Goal: Use online tool/utility: Utilize a website feature to perform a specific function

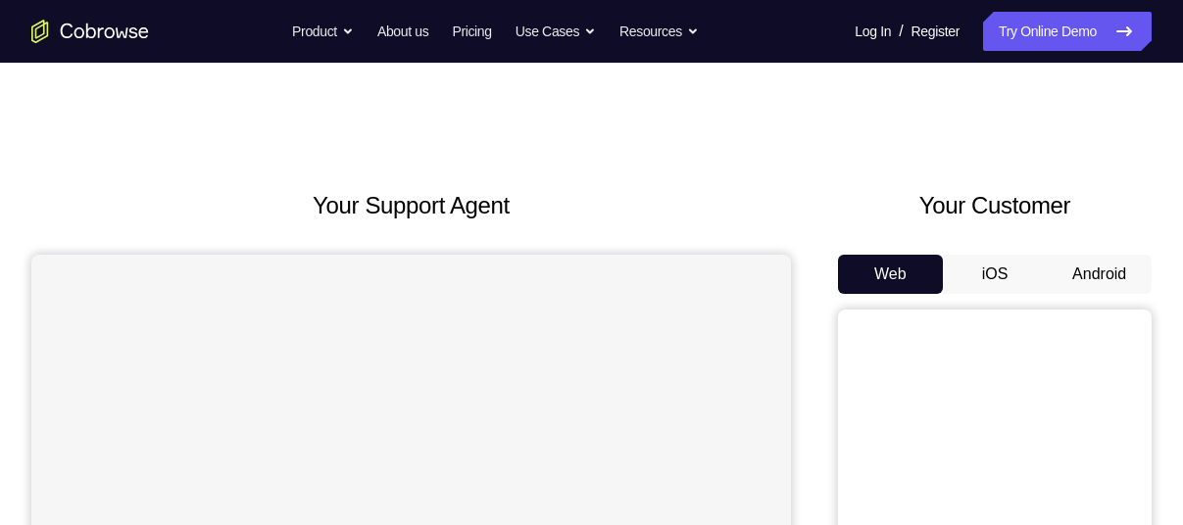
click at [1116, 258] on button "Android" at bounding box center [1099, 274] width 105 height 39
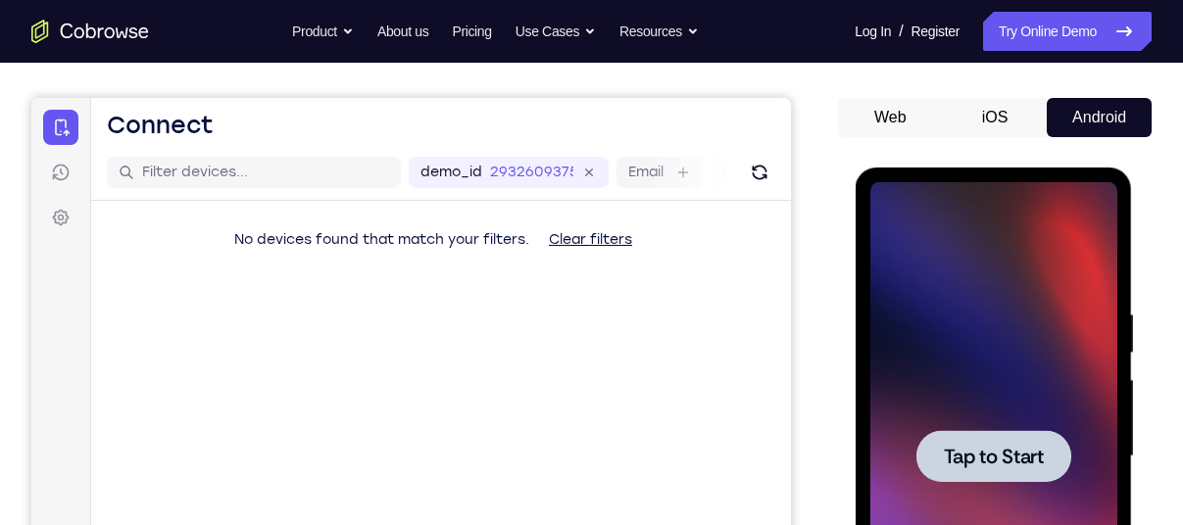
click at [970, 447] on span "Tap to Start" at bounding box center [993, 457] width 100 height 20
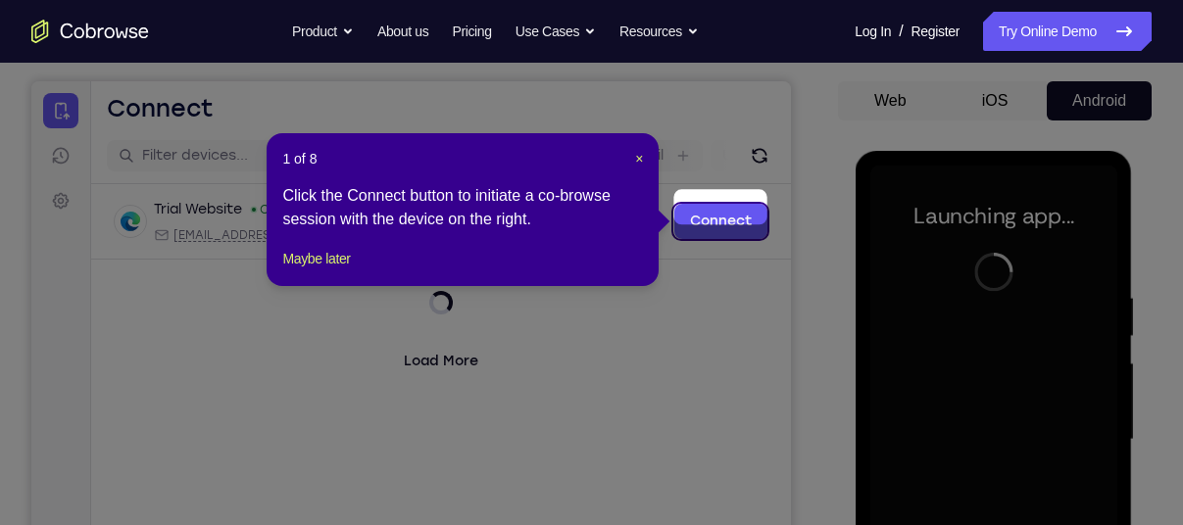
scroll to position [167, 0]
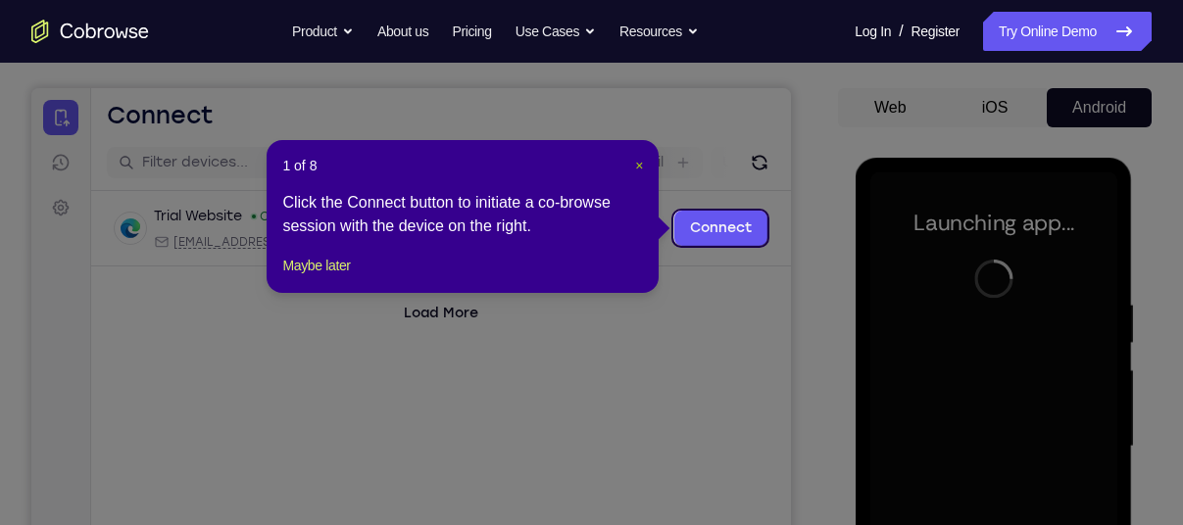
click at [635, 168] on span "×" at bounding box center [639, 166] width 8 height 16
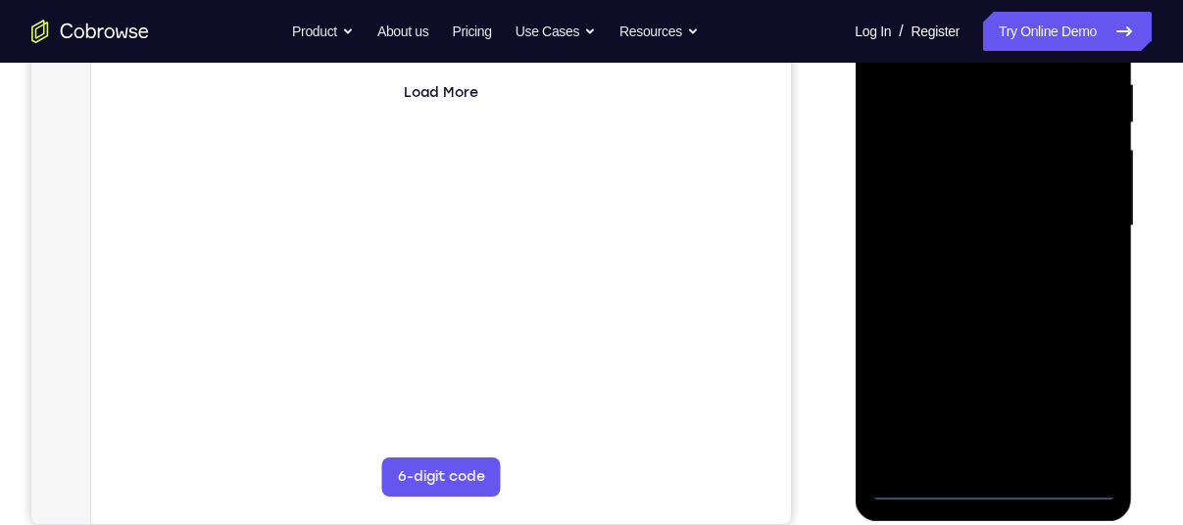
scroll to position [393, 0]
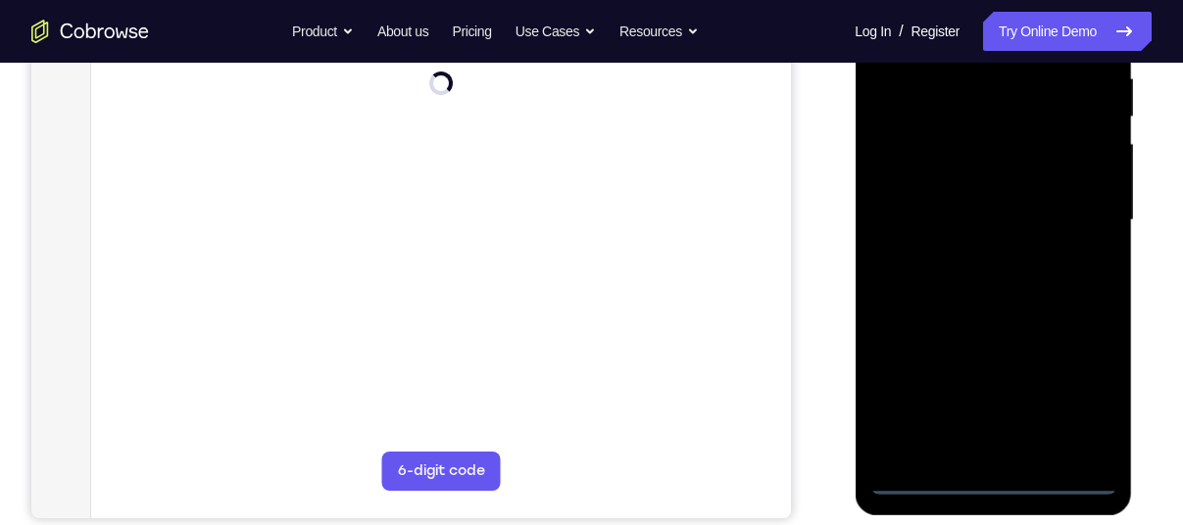
click at [979, 474] on div at bounding box center [992, 220] width 247 height 549
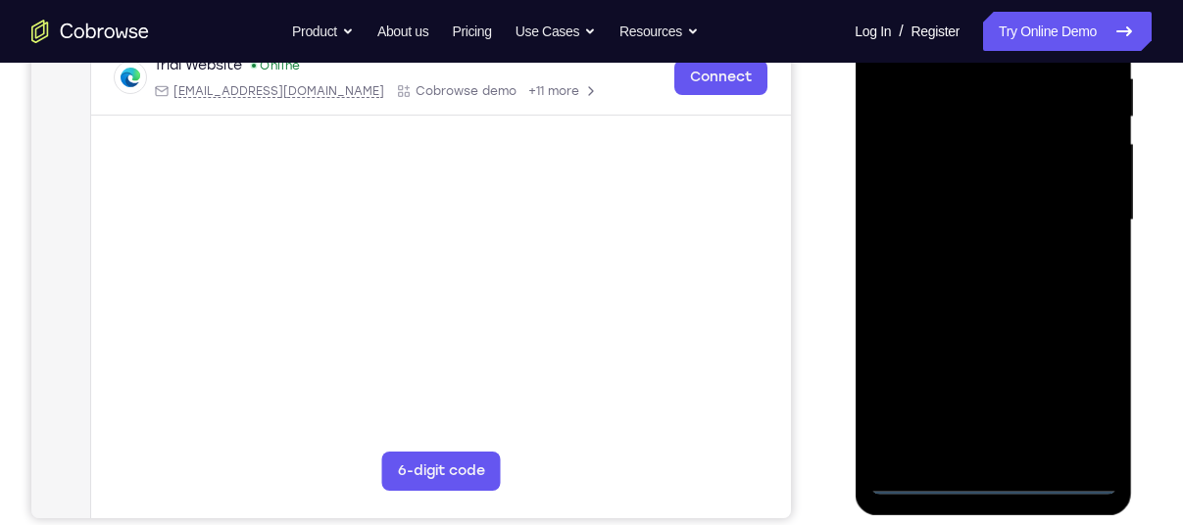
click at [1071, 402] on div at bounding box center [992, 220] width 247 height 549
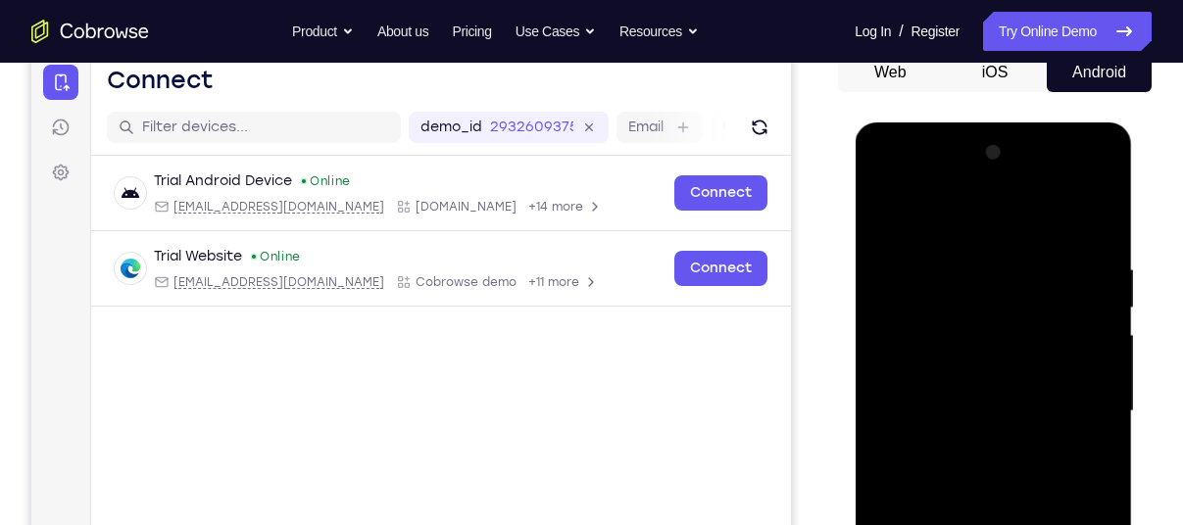
scroll to position [201, 0]
click at [922, 220] on div at bounding box center [992, 412] width 247 height 549
click at [1068, 408] on div at bounding box center [992, 412] width 247 height 549
click at [880, 184] on div at bounding box center [992, 412] width 247 height 549
click at [899, 346] on div at bounding box center [992, 412] width 247 height 549
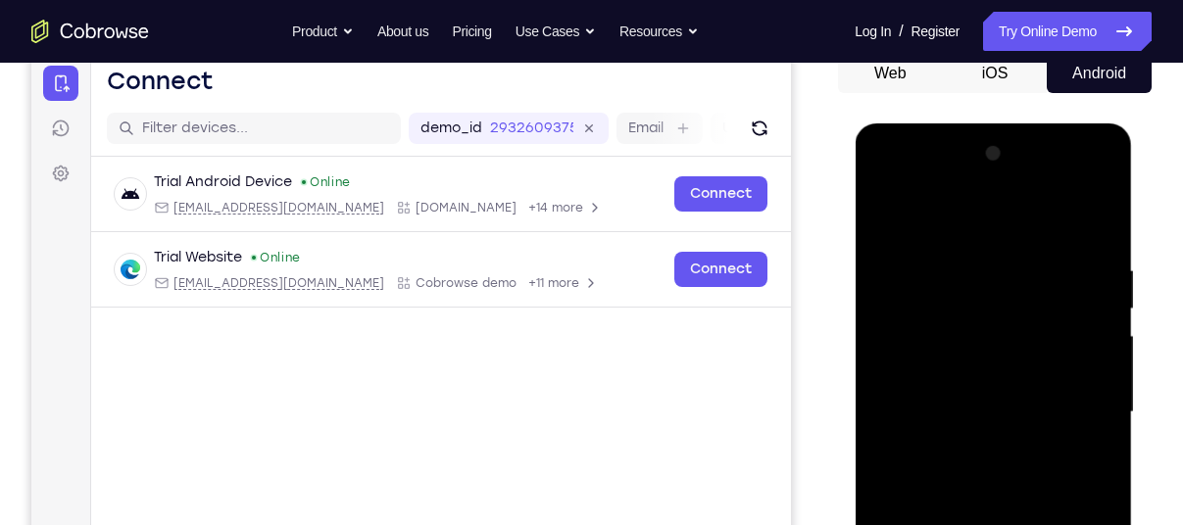
click at [920, 417] on div at bounding box center [992, 412] width 247 height 549
click at [928, 400] on div at bounding box center [992, 412] width 247 height 549
click at [943, 434] on div at bounding box center [992, 412] width 247 height 549
click at [1081, 219] on div at bounding box center [992, 412] width 247 height 549
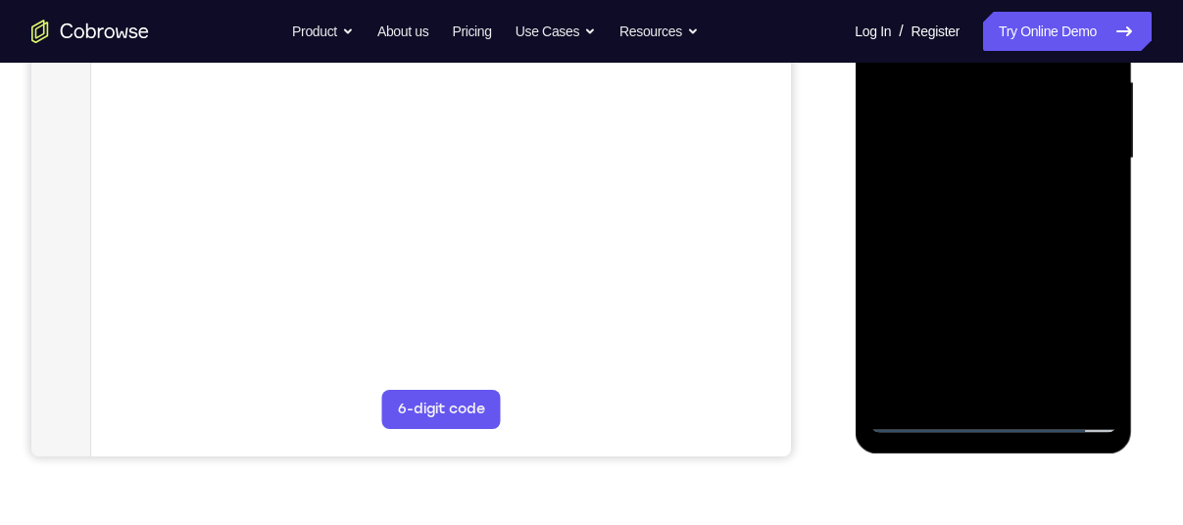
scroll to position [458, 0]
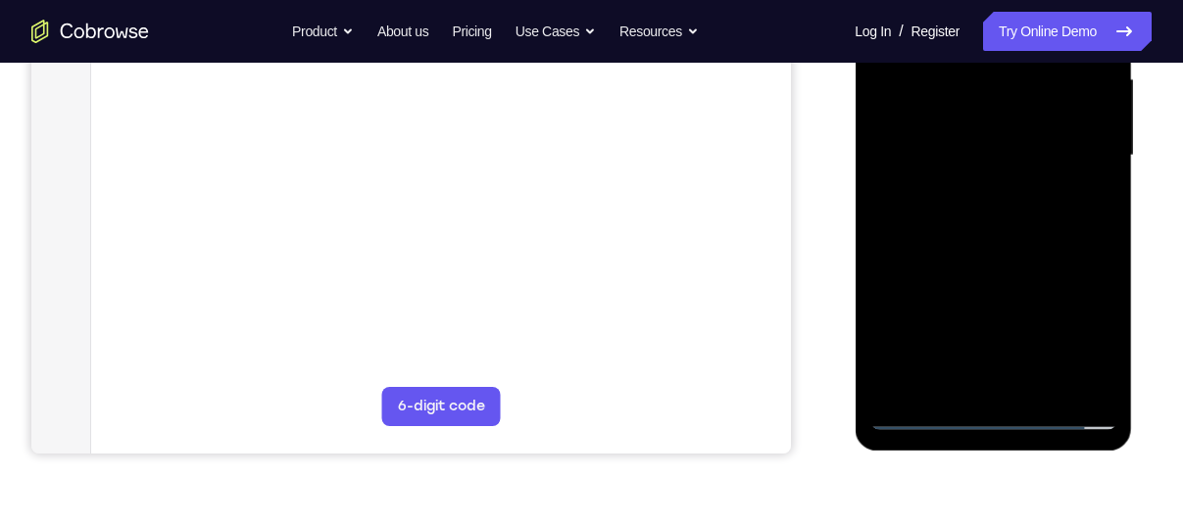
click at [989, 386] on div at bounding box center [992, 155] width 247 height 549
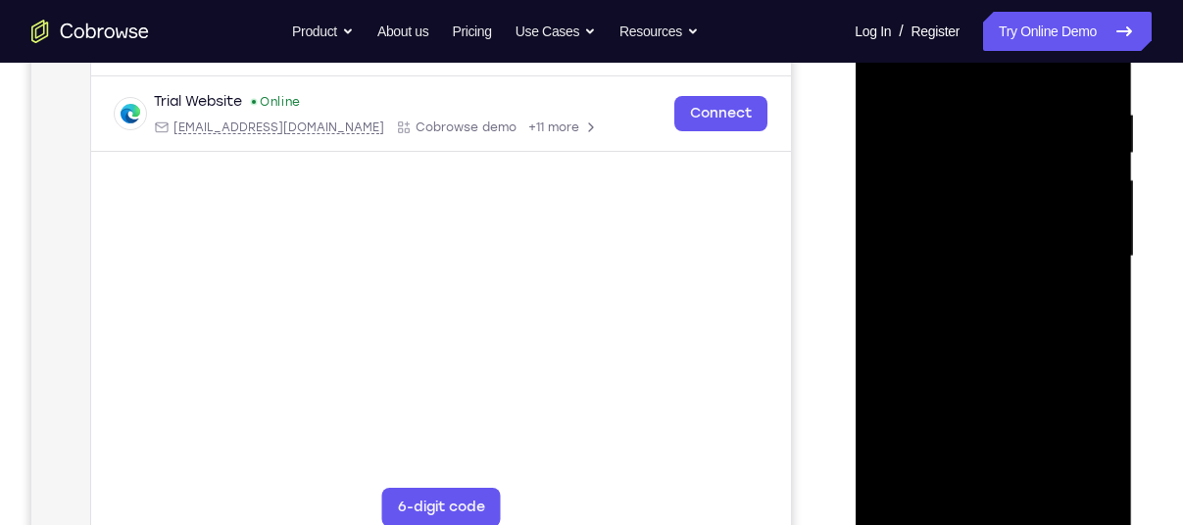
scroll to position [346, 0]
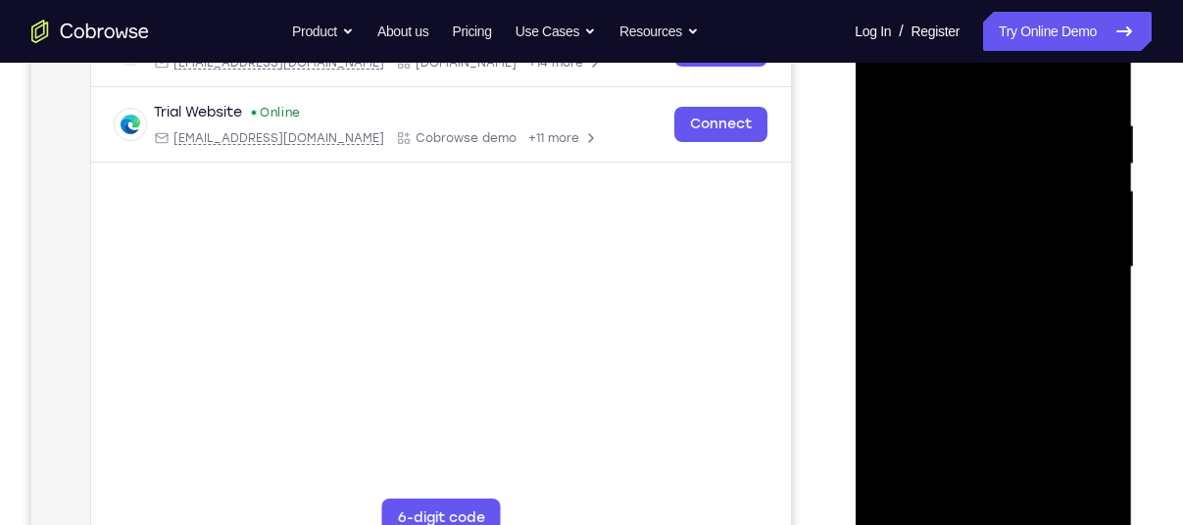
click at [924, 90] on div at bounding box center [992, 267] width 247 height 549
click at [940, 192] on div at bounding box center [992, 267] width 247 height 549
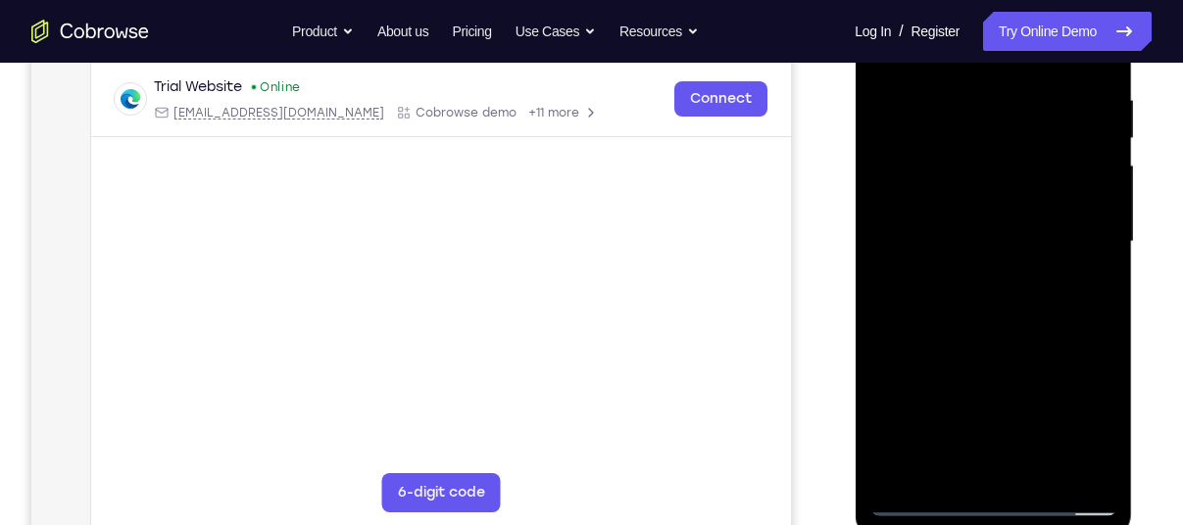
scroll to position [373, 0]
click at [928, 501] on div at bounding box center [992, 240] width 247 height 549
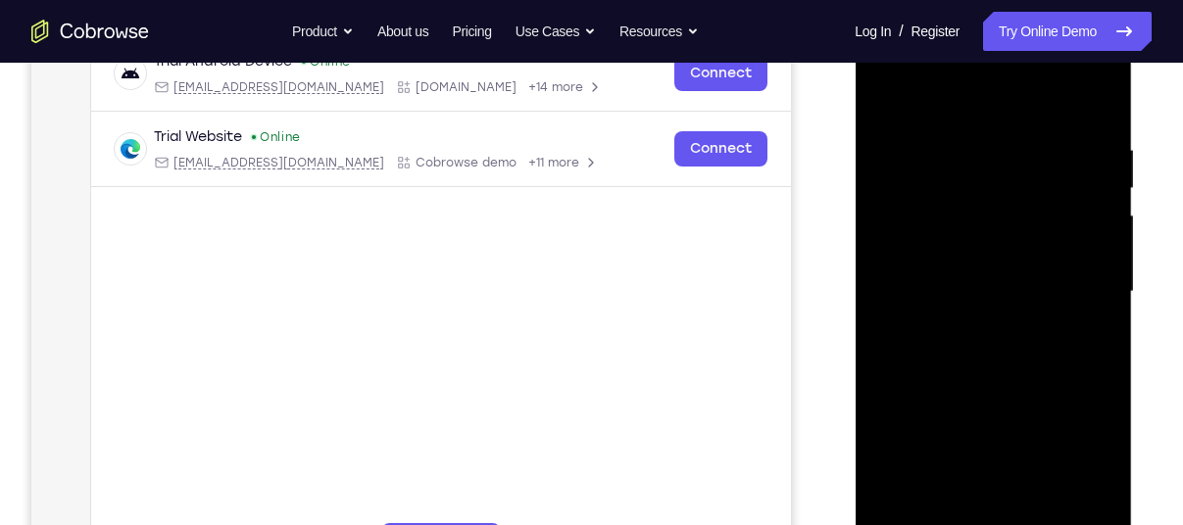
scroll to position [320, 0]
click at [1106, 93] on div at bounding box center [992, 293] width 247 height 549
click at [887, 176] on div at bounding box center [992, 293] width 247 height 549
click at [905, 200] on div at bounding box center [992, 293] width 247 height 549
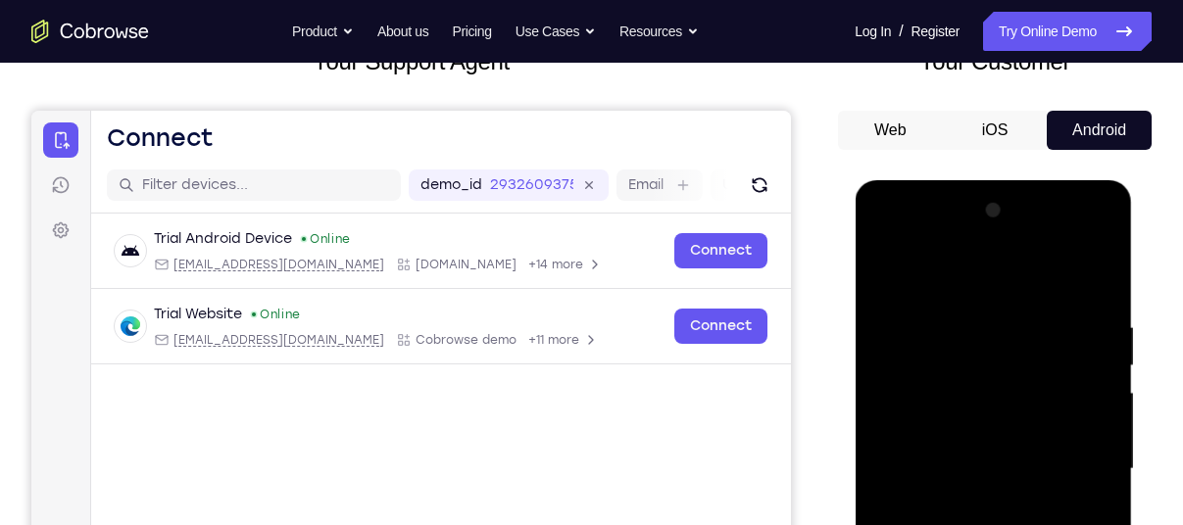
scroll to position [143, 0]
click at [869, 238] on div at bounding box center [992, 470] width 247 height 549
click at [887, 243] on div at bounding box center [992, 470] width 247 height 549
click at [883, 242] on div at bounding box center [992, 470] width 247 height 549
click at [969, 403] on div at bounding box center [992, 470] width 247 height 549
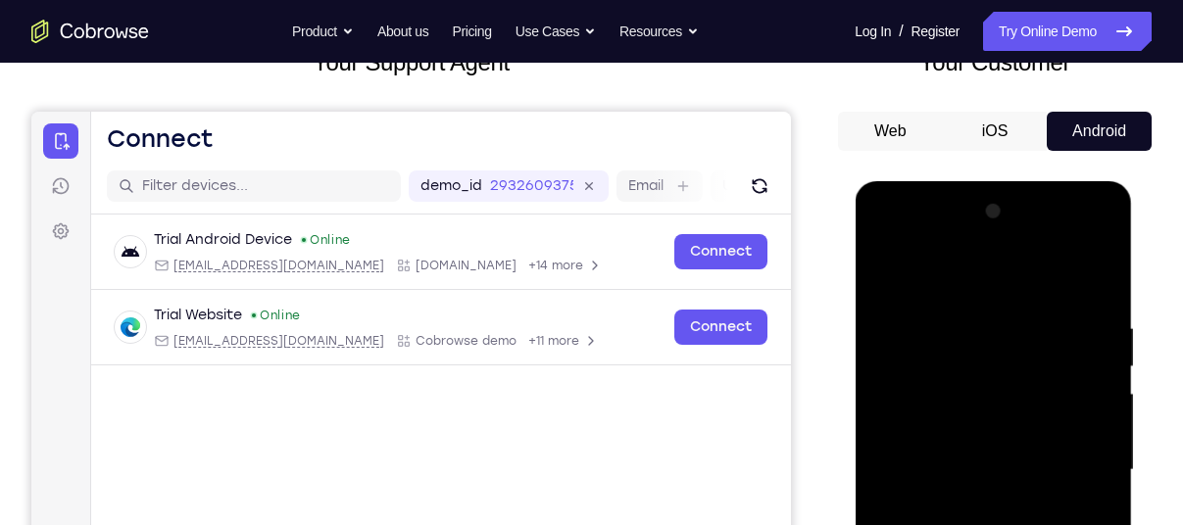
click at [889, 245] on div at bounding box center [992, 470] width 247 height 549
click at [912, 414] on div at bounding box center [992, 470] width 247 height 549
click at [972, 503] on div at bounding box center [992, 470] width 247 height 549
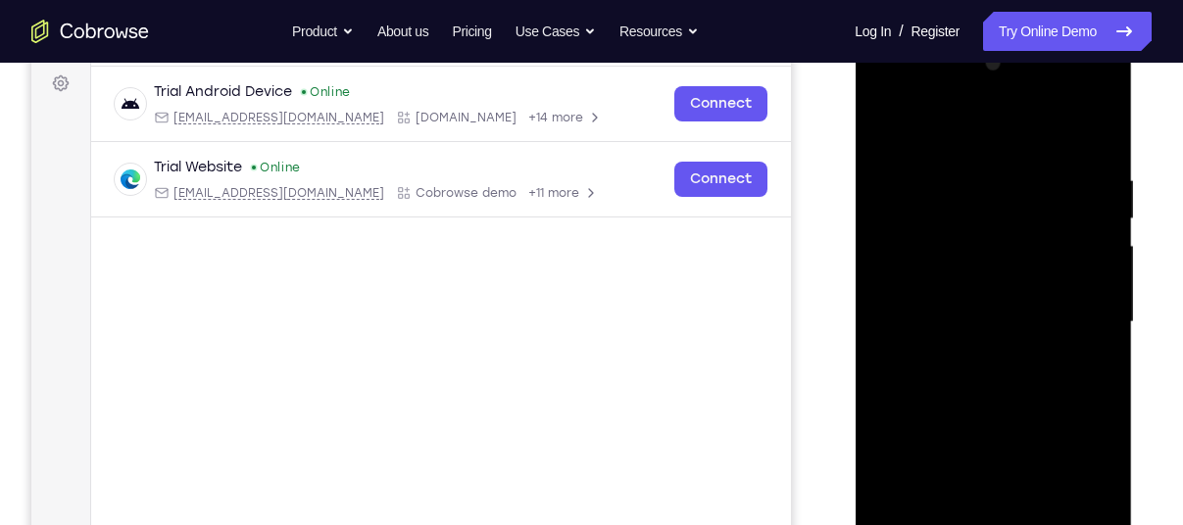
scroll to position [292, 0]
click at [984, 409] on div at bounding box center [992, 321] width 247 height 549
click at [963, 284] on div at bounding box center [992, 321] width 247 height 549
click at [971, 315] on div at bounding box center [992, 321] width 247 height 549
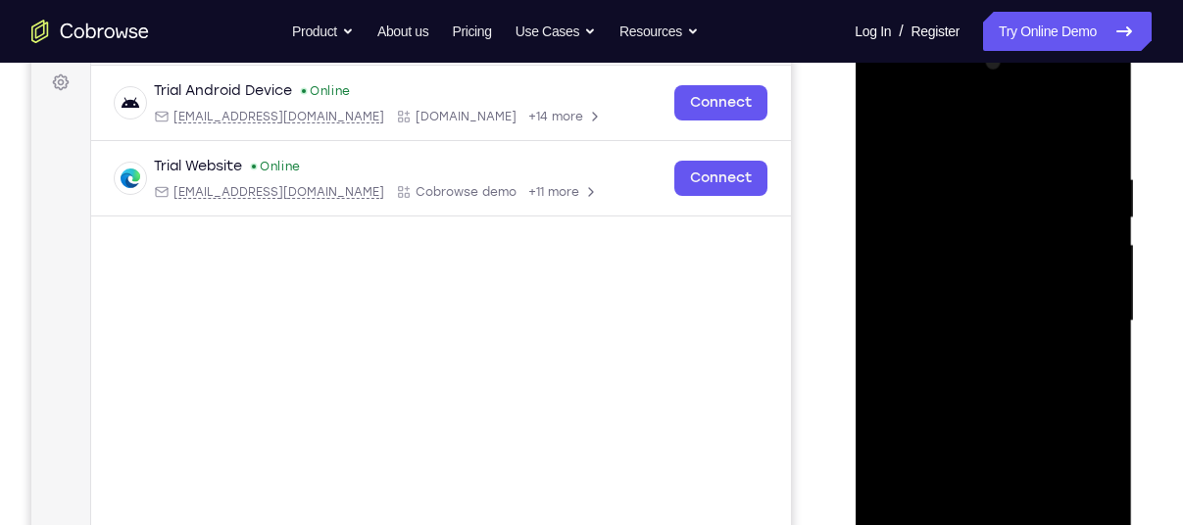
click at [998, 268] on div at bounding box center [992, 321] width 247 height 549
click at [963, 236] on div at bounding box center [992, 321] width 247 height 549
click at [935, 225] on div at bounding box center [992, 321] width 247 height 549
click at [983, 223] on div at bounding box center [992, 321] width 247 height 549
click at [991, 223] on div at bounding box center [992, 321] width 247 height 549
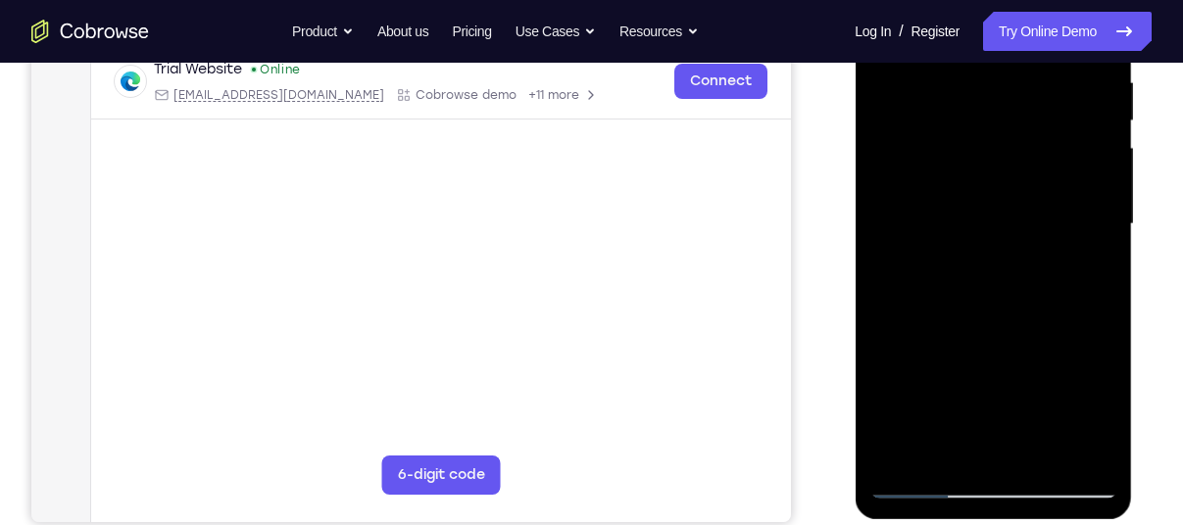
scroll to position [390, 0]
click at [983, 255] on div at bounding box center [992, 223] width 247 height 549
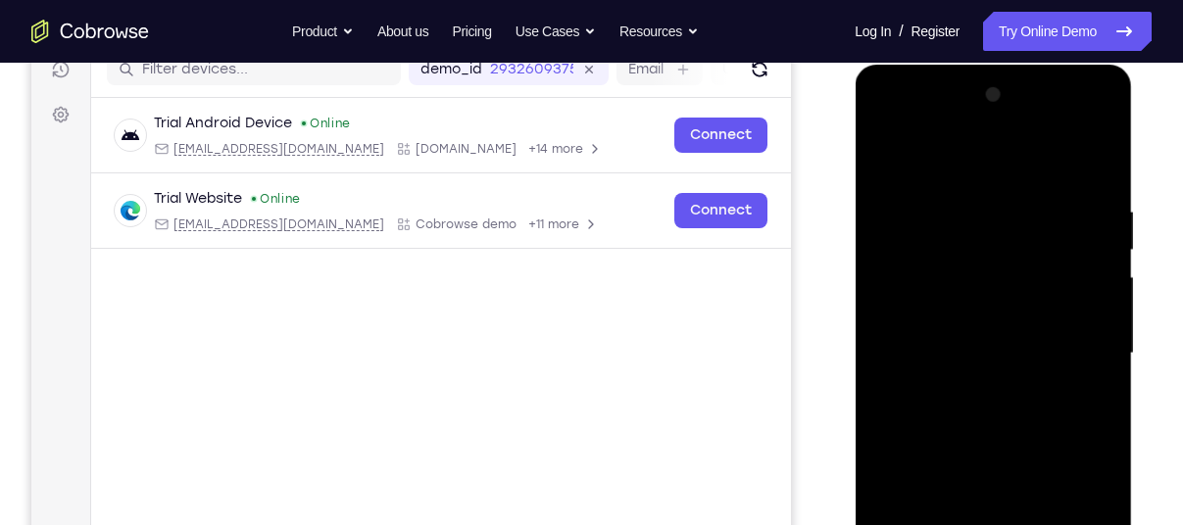
scroll to position [283, 0]
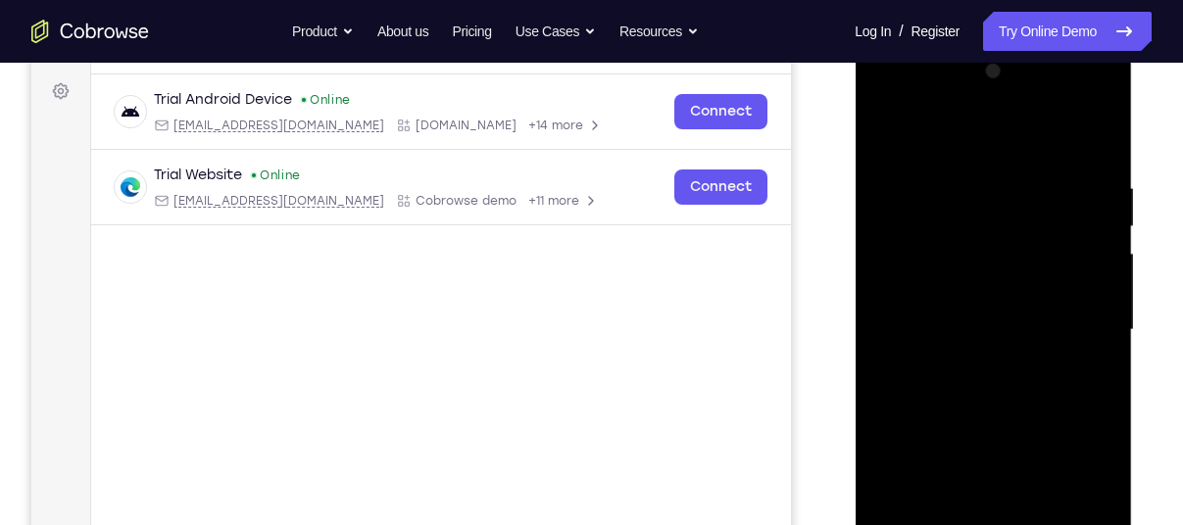
click at [1100, 129] on div at bounding box center [992, 330] width 247 height 549
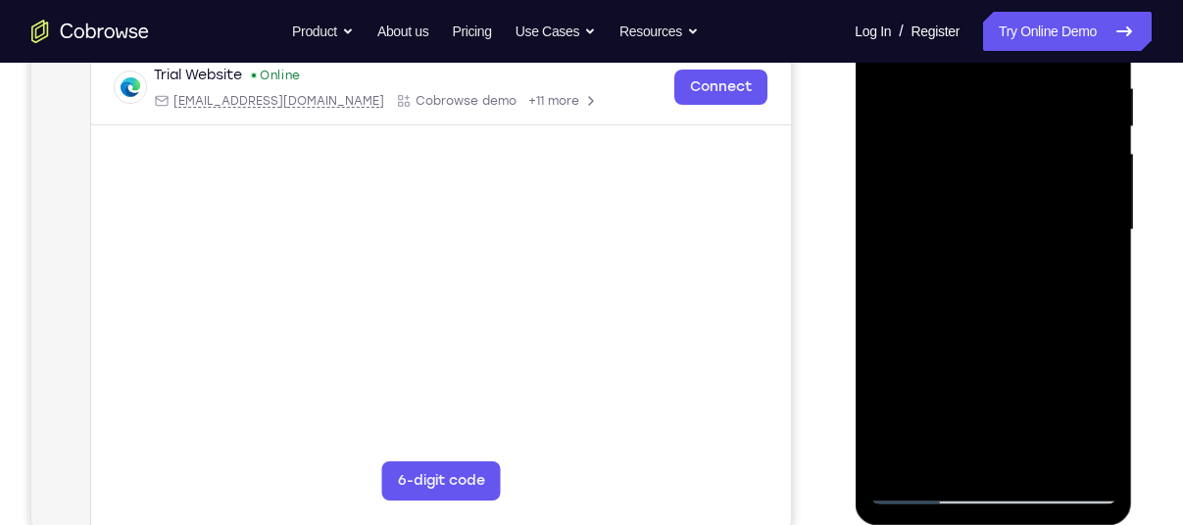
scroll to position [386, 0]
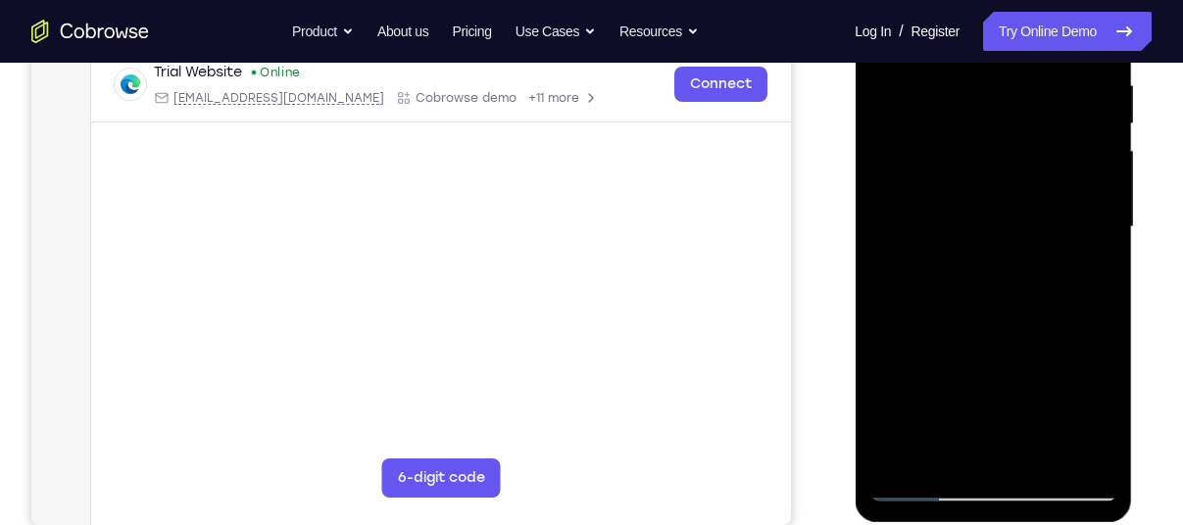
click at [919, 487] on div at bounding box center [992, 227] width 247 height 549
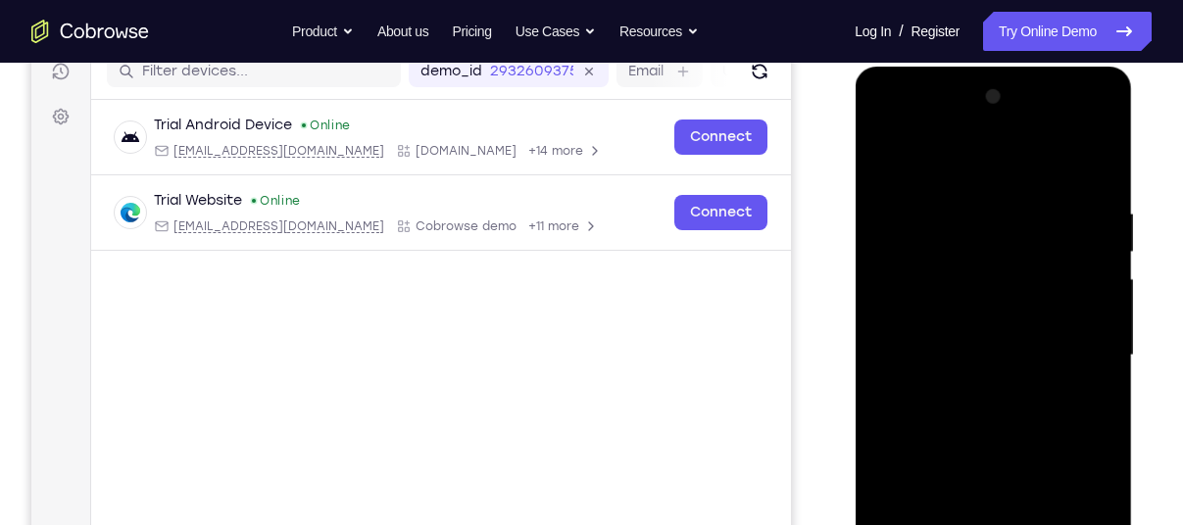
scroll to position [257, 0]
click at [969, 196] on div at bounding box center [992, 356] width 247 height 549
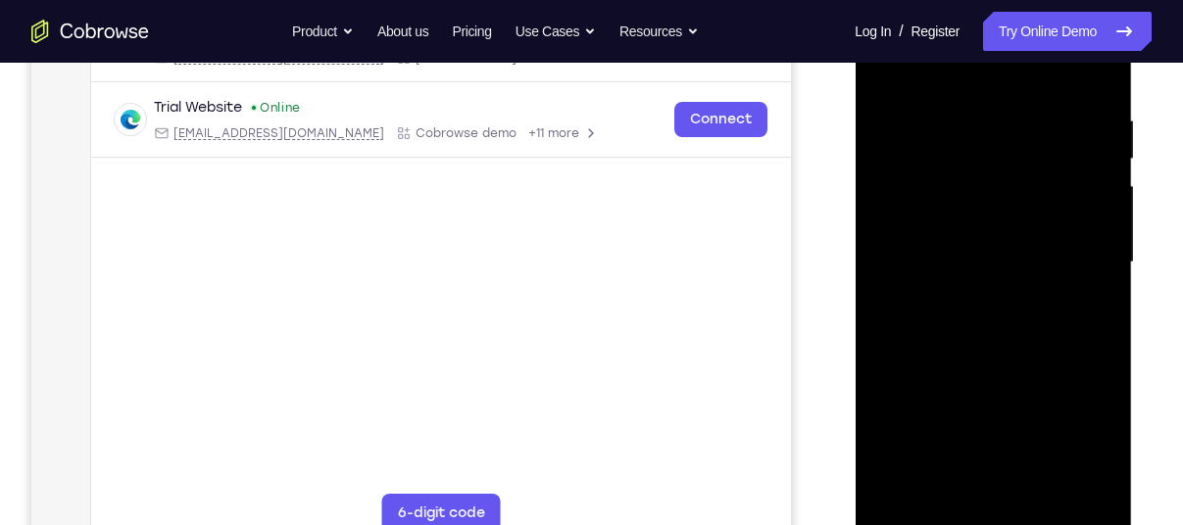
scroll to position [303, 0]
